Goal: Task Accomplishment & Management: Use online tool/utility

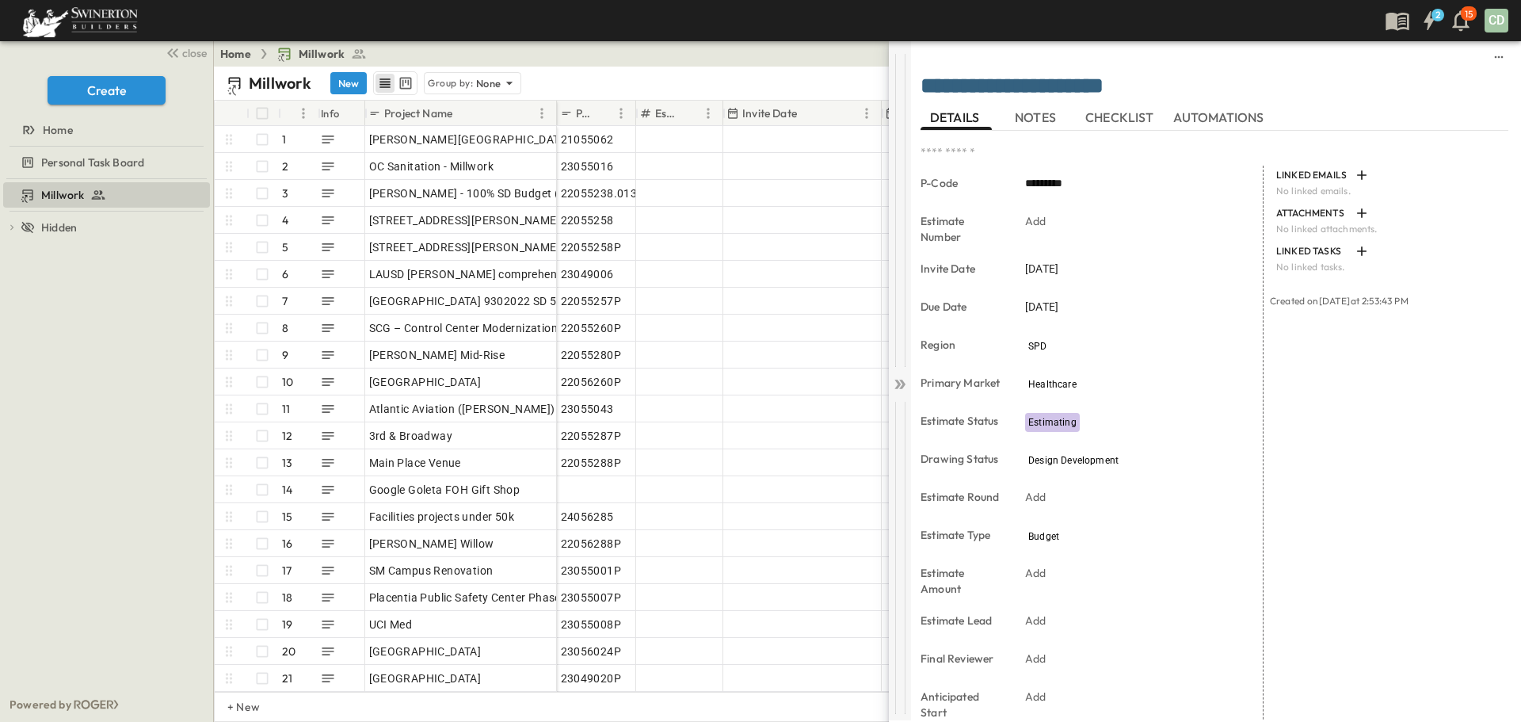
click at [899, 382] on icon at bounding box center [898, 385] width 6 height 10
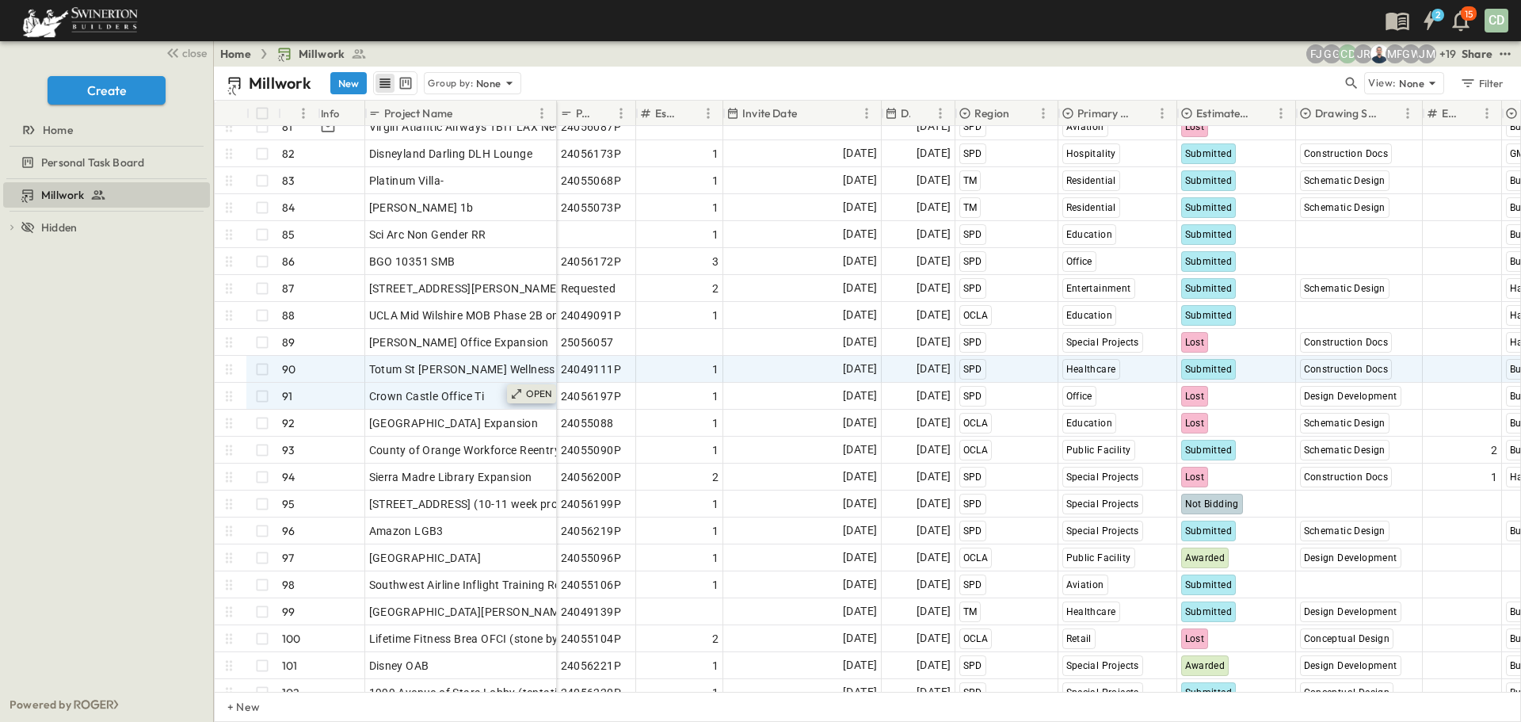
scroll to position [2140, 0]
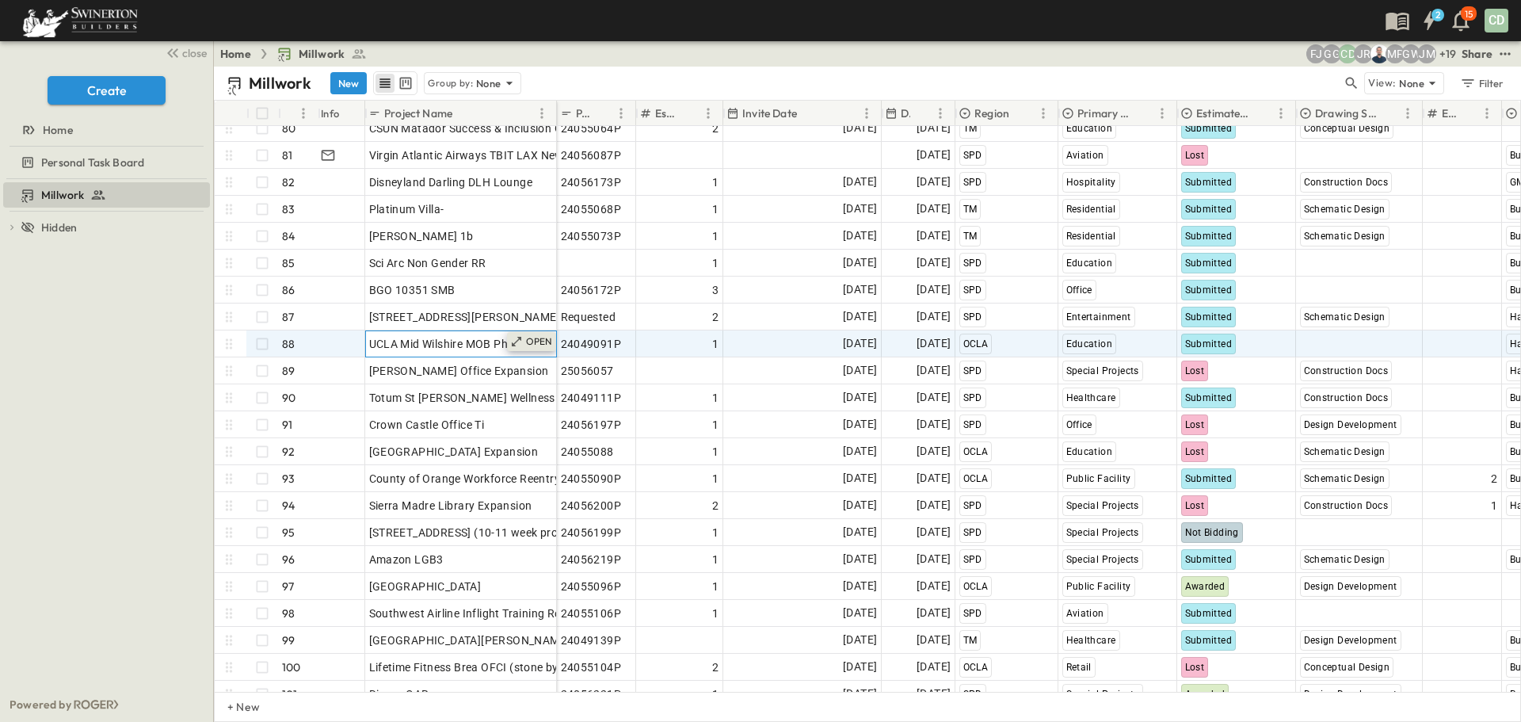
click at [529, 340] on p "OPEN" at bounding box center [539, 341] width 27 height 13
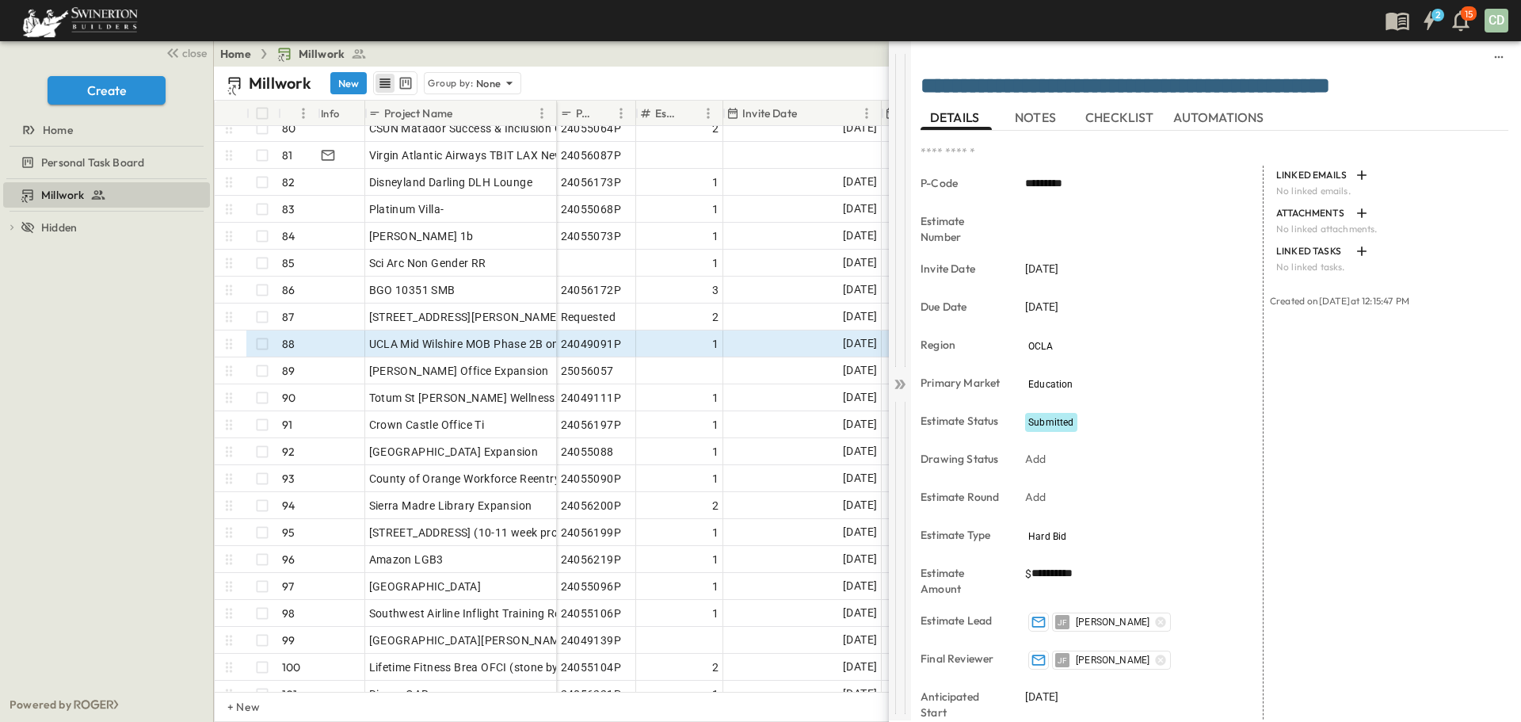
click at [904, 384] on icon at bounding box center [902, 385] width 6 height 10
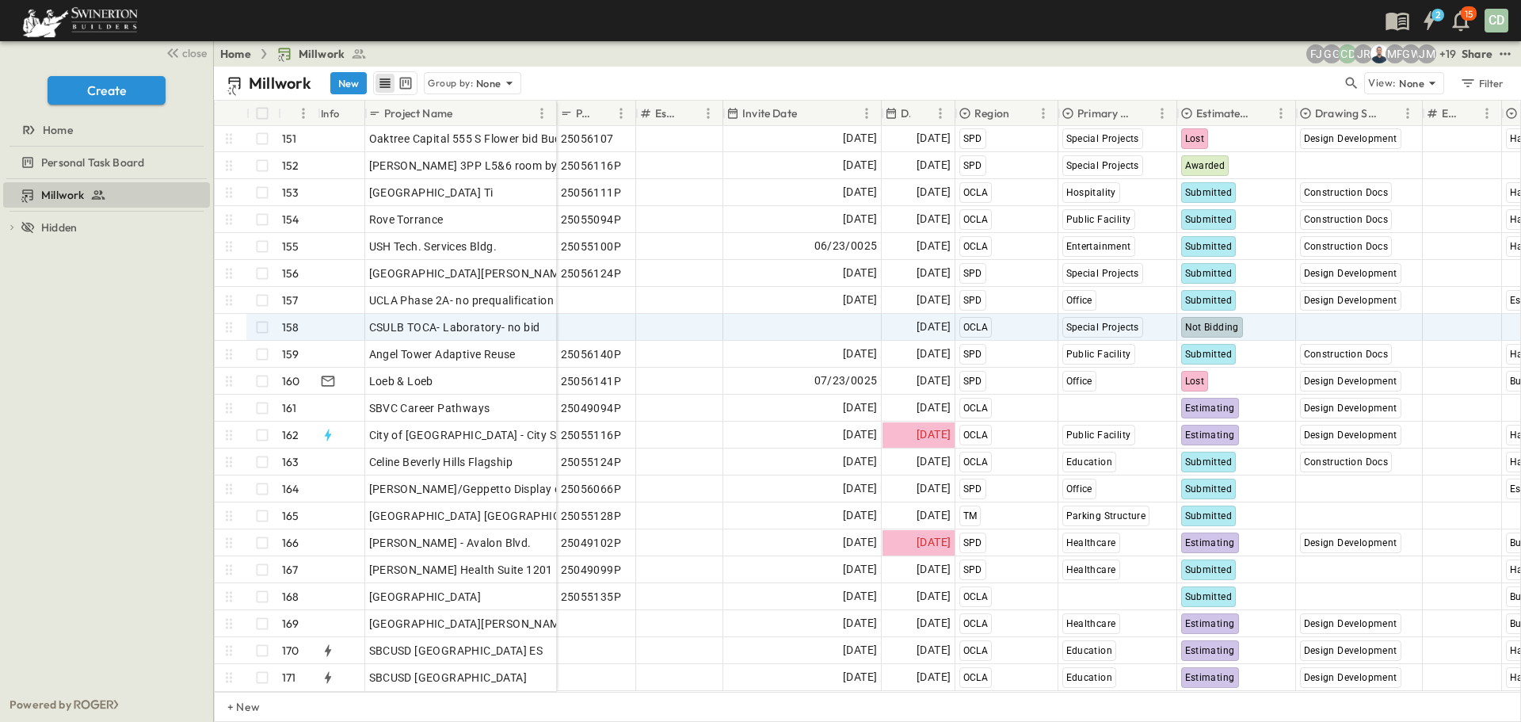
scroll to position [4054, 0]
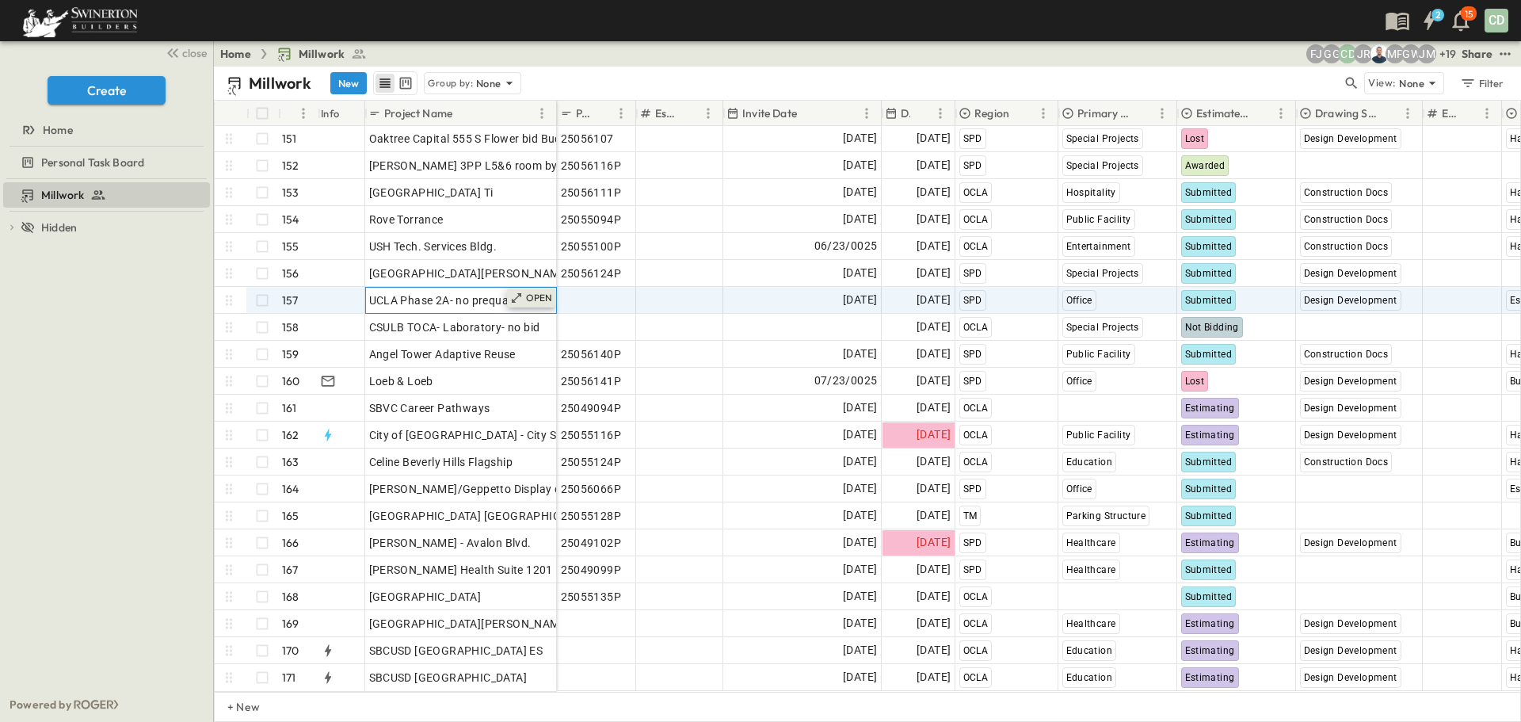
click at [544, 292] on p "OPEN" at bounding box center [539, 298] width 27 height 13
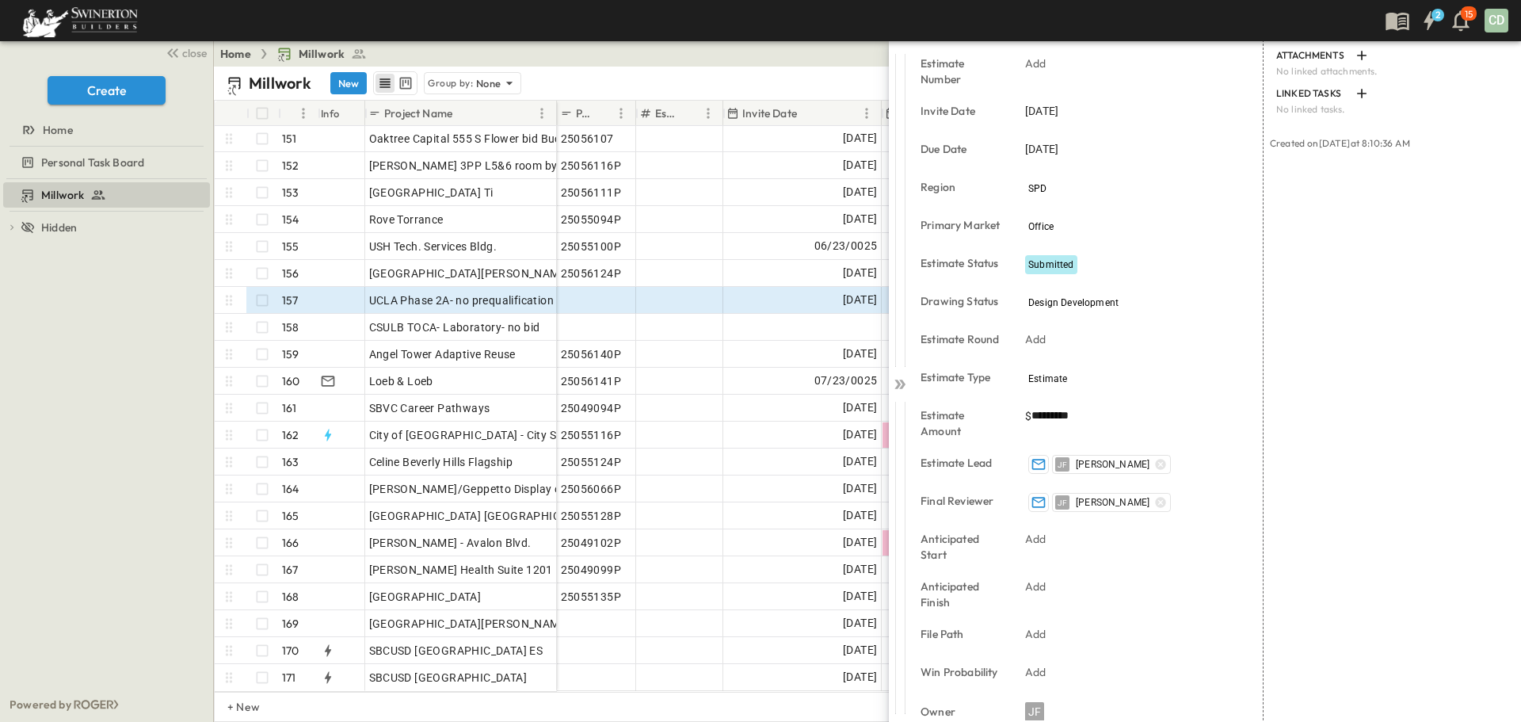
scroll to position [158, 0]
click at [903, 382] on icon at bounding box center [902, 385] width 6 height 10
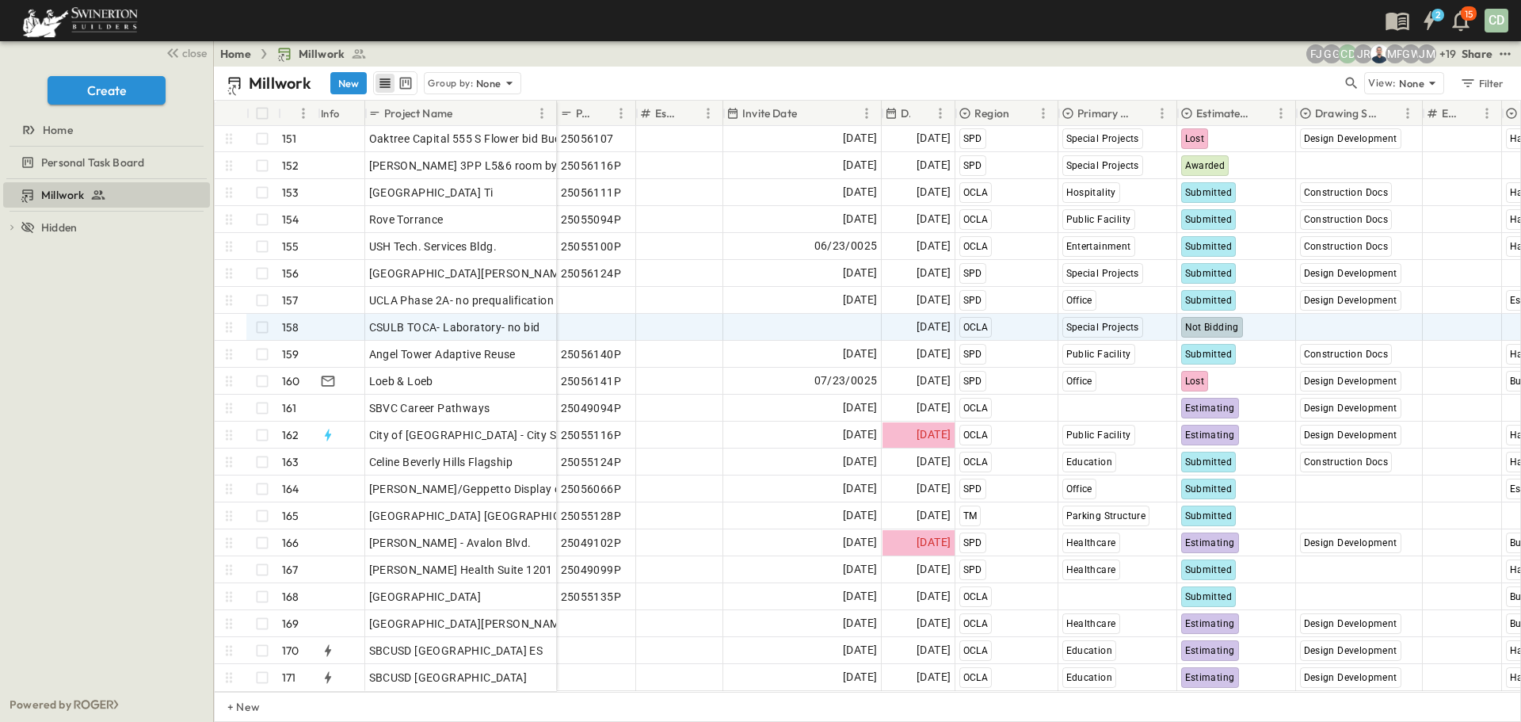
scroll to position [4054, 0]
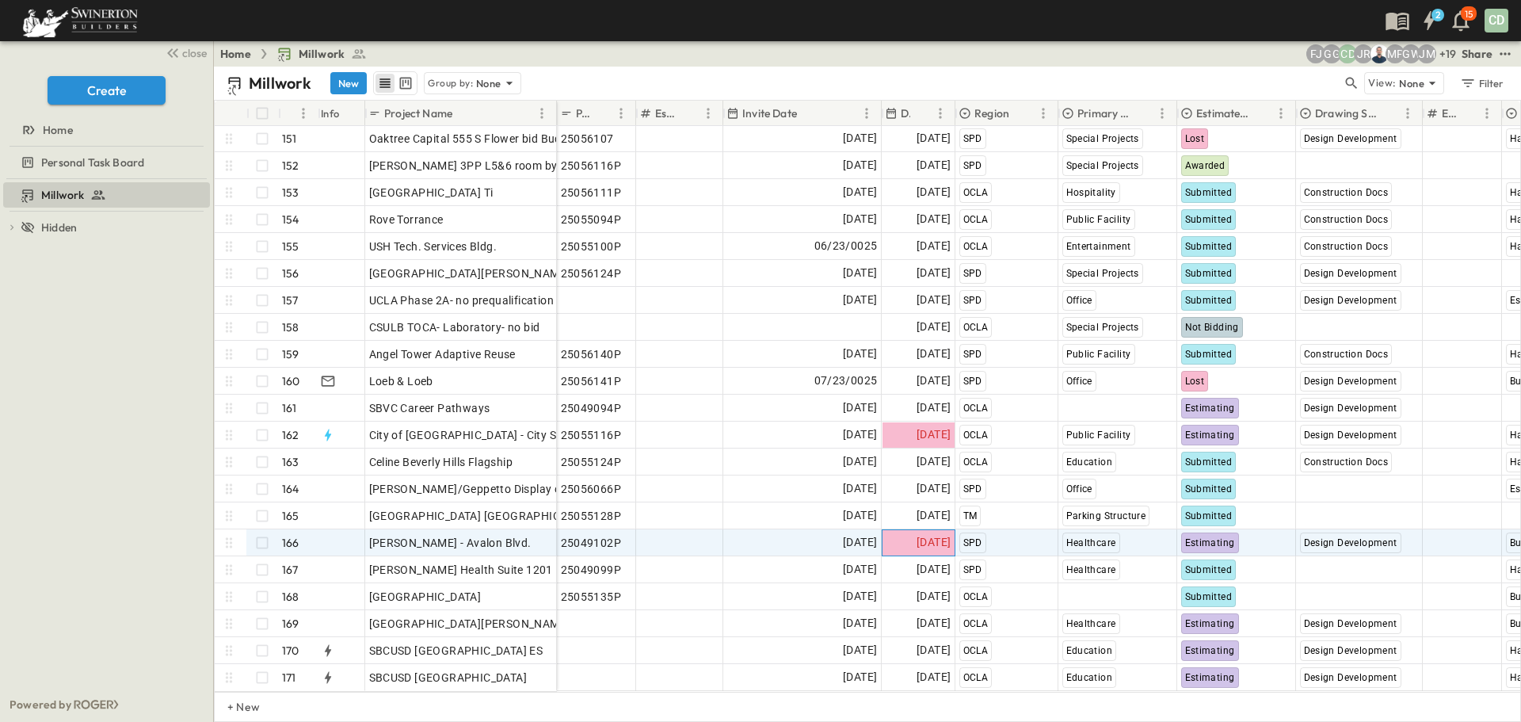
click at [917, 535] on span "[DATE]" at bounding box center [934, 542] width 34 height 18
click at [1216, 537] on div "Estimating" at bounding box center [1210, 543] width 58 height 21
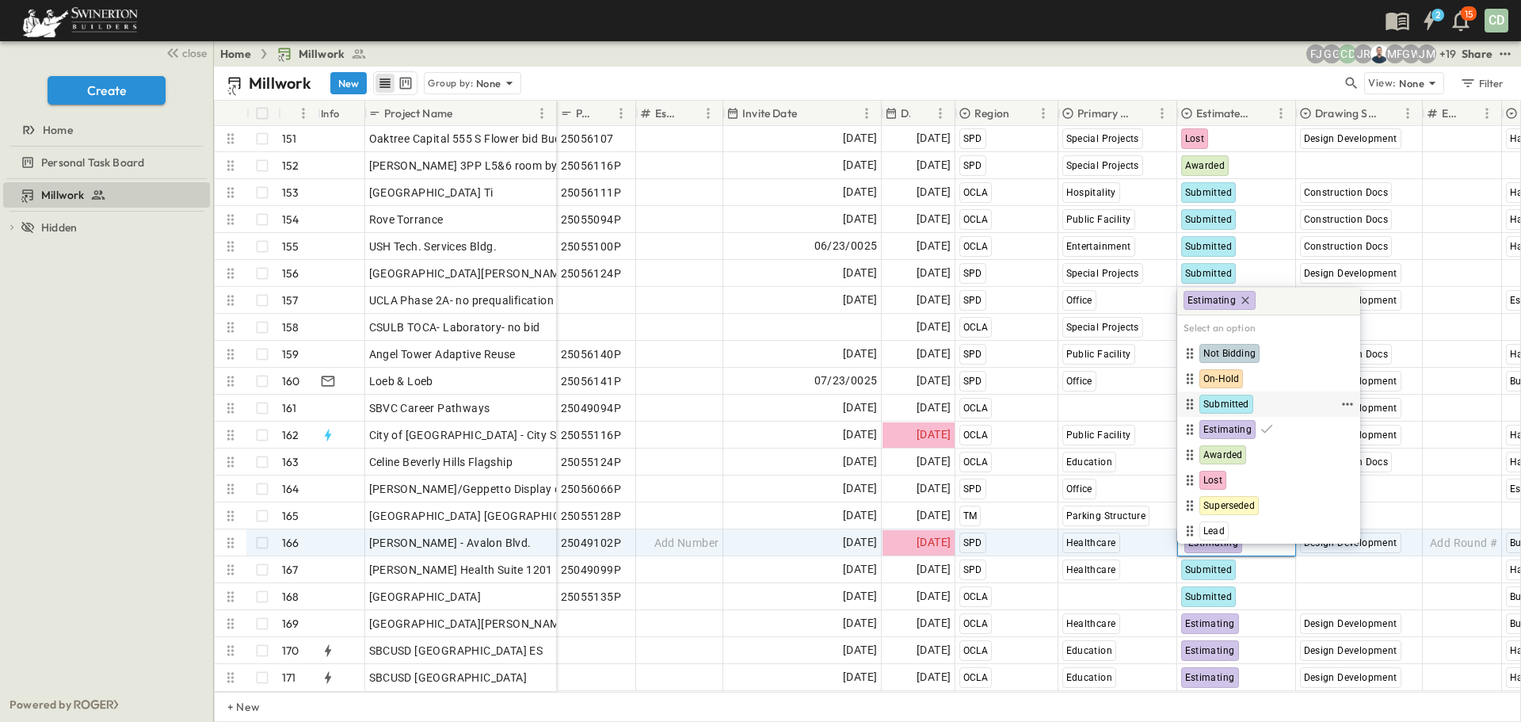
click at [1230, 404] on span "Submitted" at bounding box center [1227, 404] width 46 height 13
